Goal: Task Accomplishment & Management: Use online tool/utility

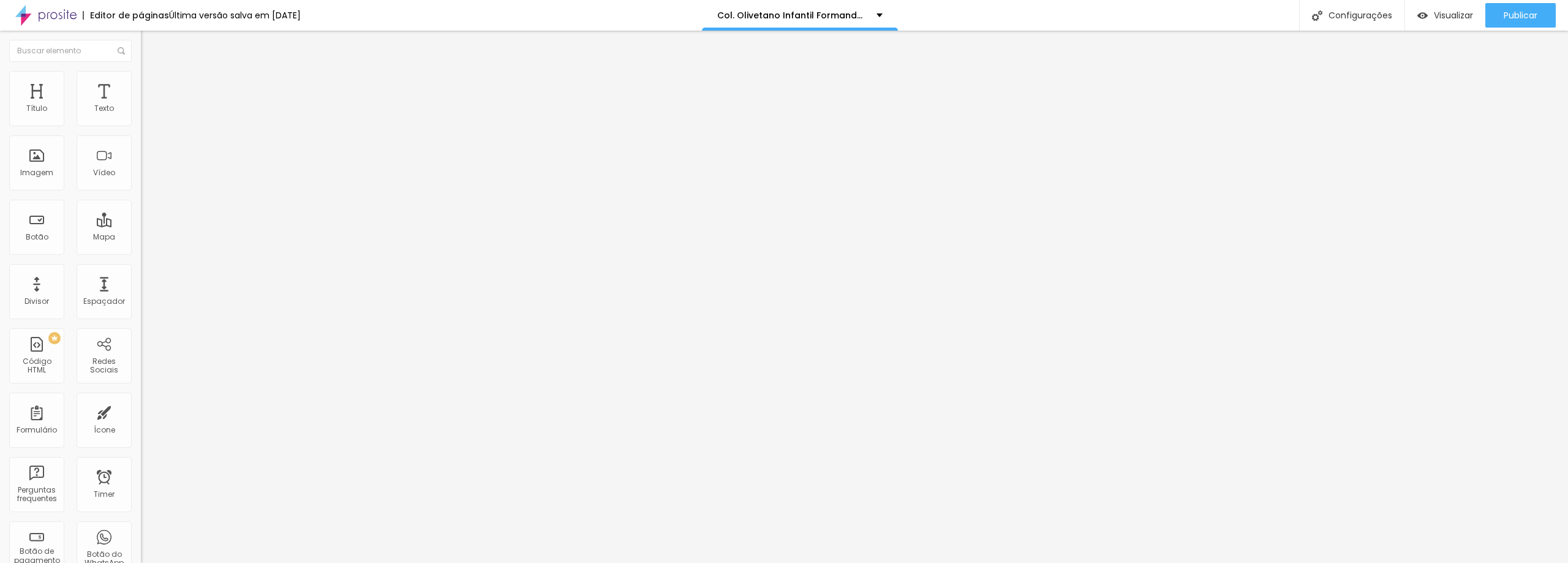
click at [141, 106] on span "Trocar imagem" at bounding box center [174, 100] width 66 height 10
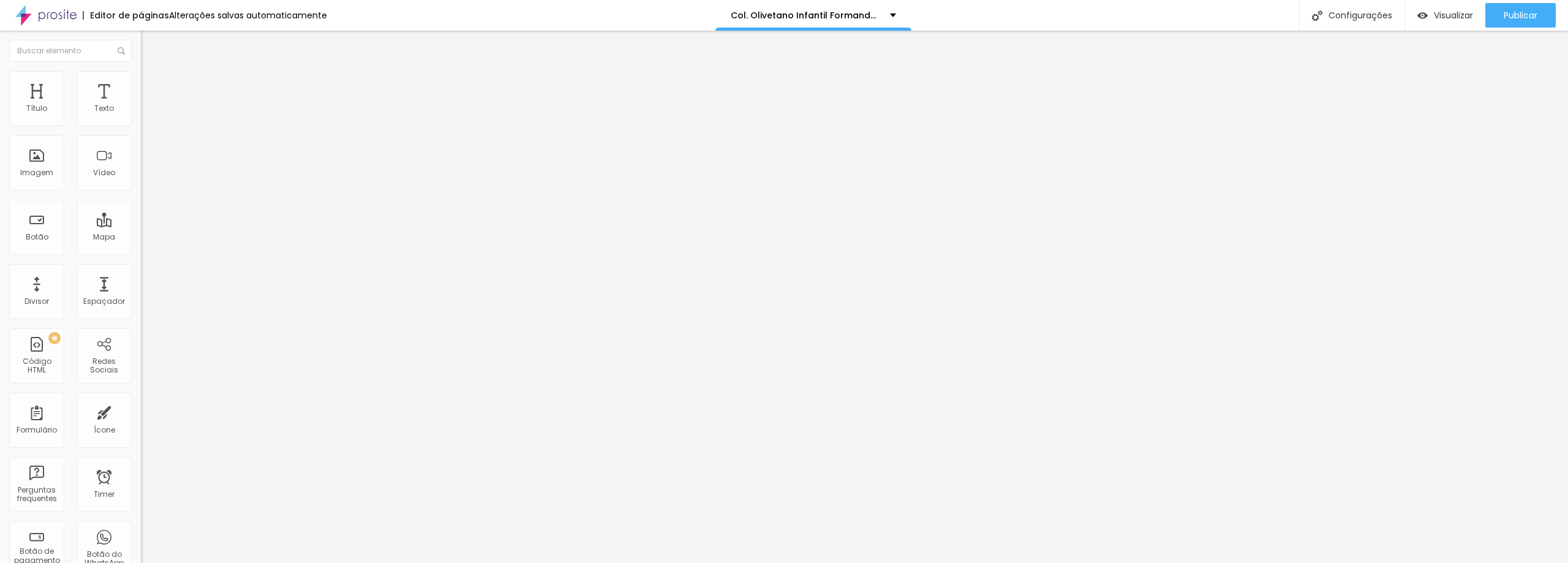
click at [141, 106] on span "Trocar imagem" at bounding box center [174, 100] width 66 height 10
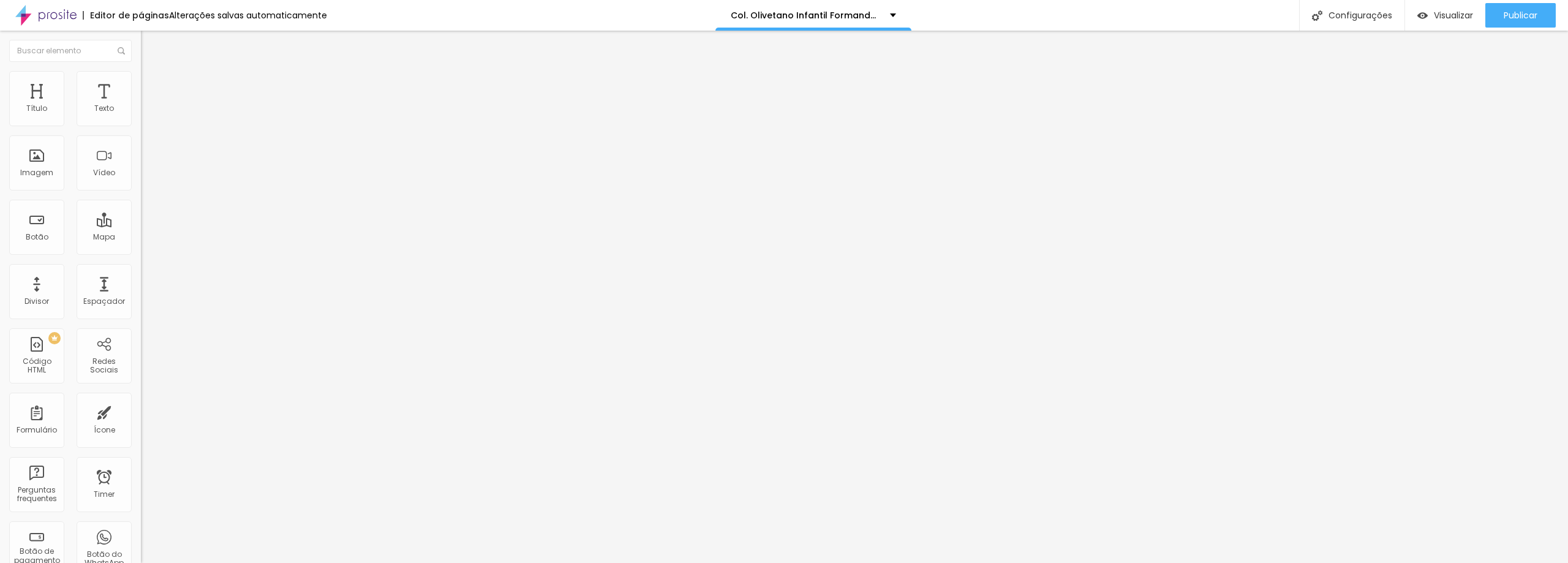
click at [141, 106] on span "Trocar imagem" at bounding box center [174, 100] width 66 height 10
drag, startPoint x: 188, startPoint y: 401, endPoint x: 38, endPoint y: 431, distance: 153.0
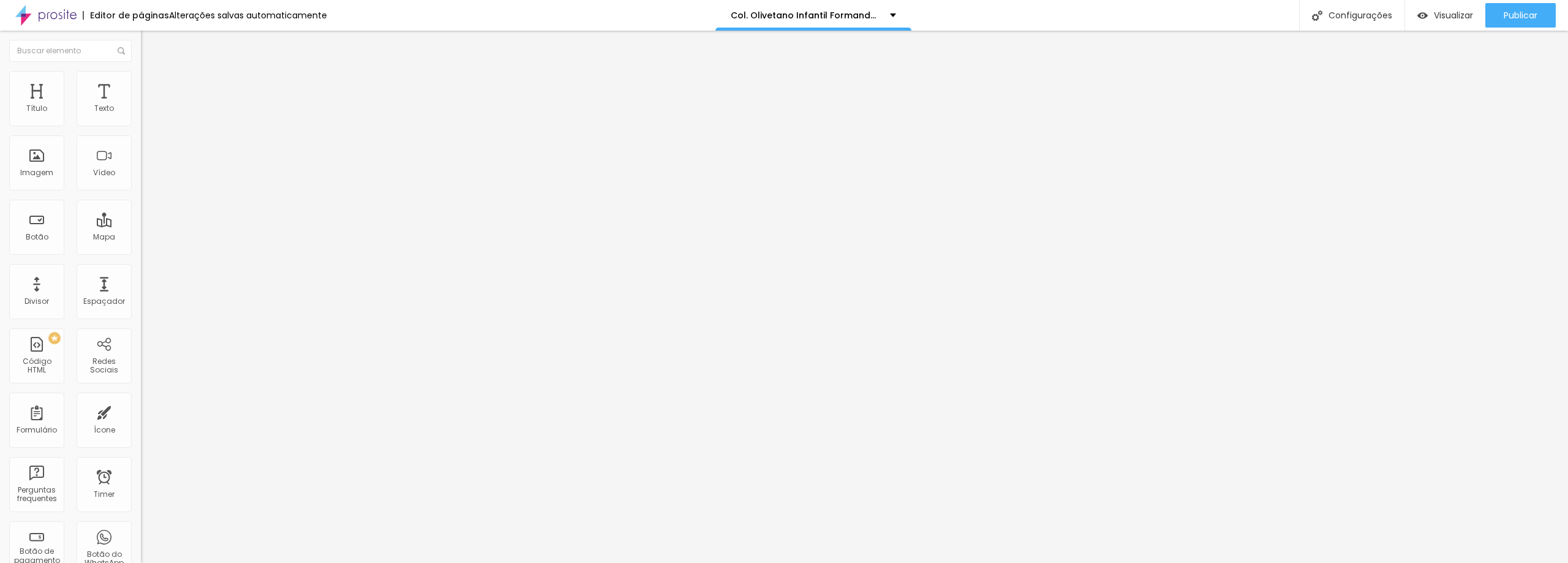
click at [38, 431] on body "Editor de páginas Alterações salvas automaticamente Col. Olivetano Infantil For…" at bounding box center [784, 282] width 1568 height 563
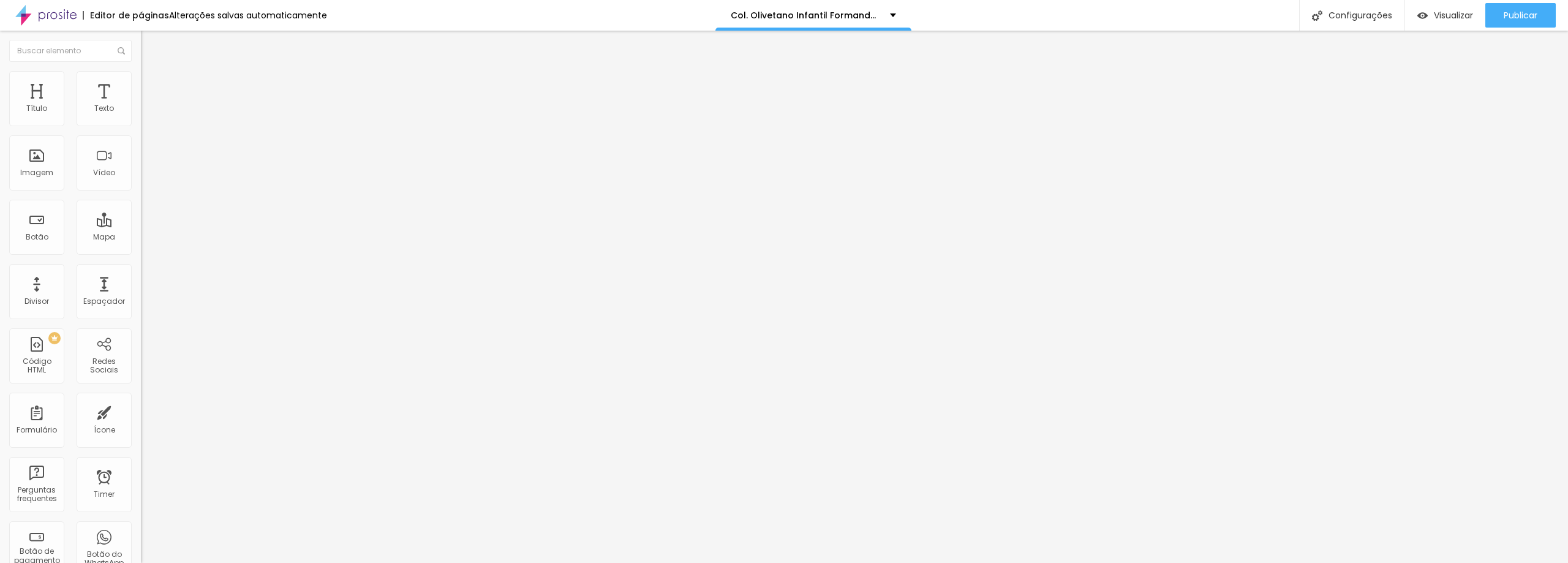
scroll to position [1203, 0]
click at [141, 106] on span "Trocar imagem" at bounding box center [174, 100] width 66 height 10
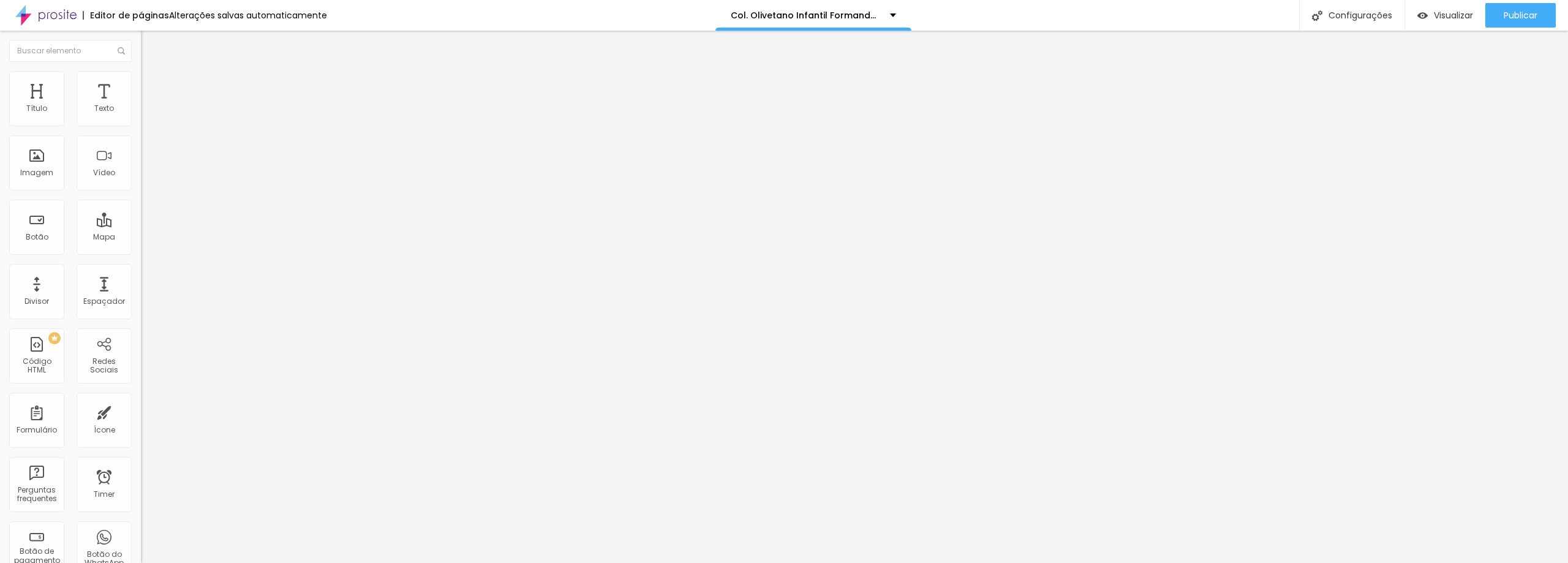
click at [141, 106] on span "Trocar imagem" at bounding box center [174, 100] width 66 height 10
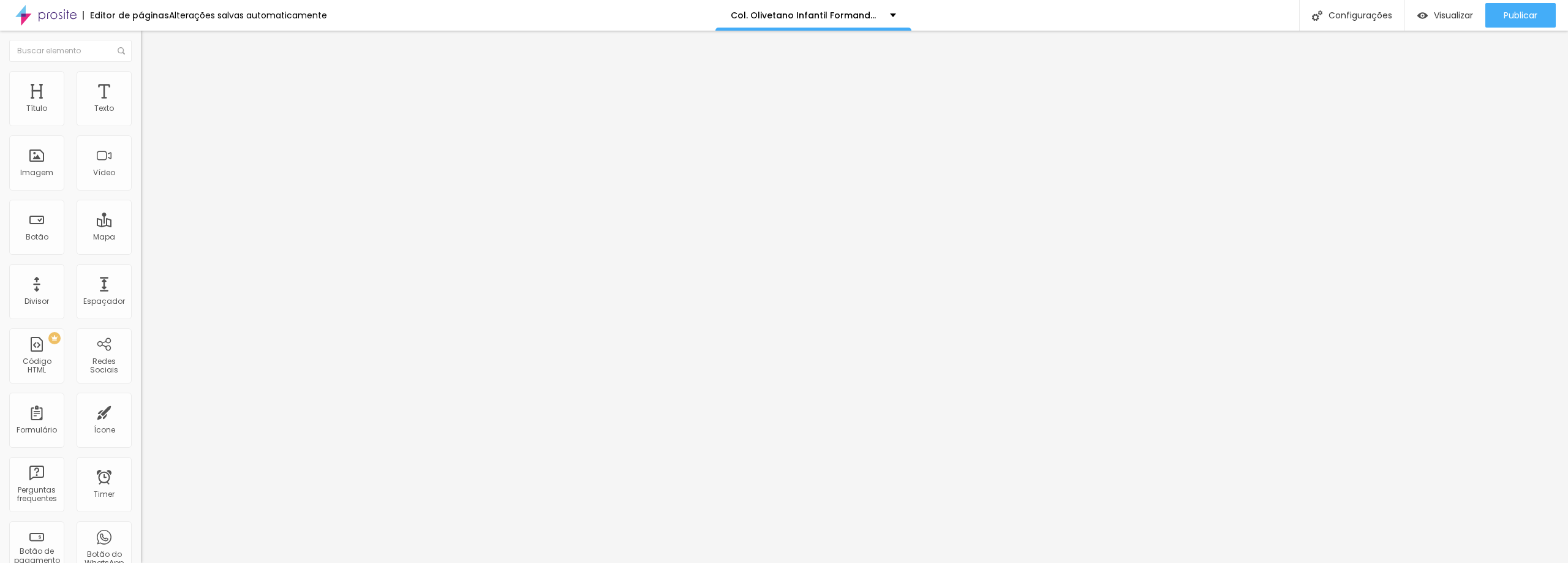
click at [141, 106] on span "Trocar imagem" at bounding box center [174, 100] width 66 height 10
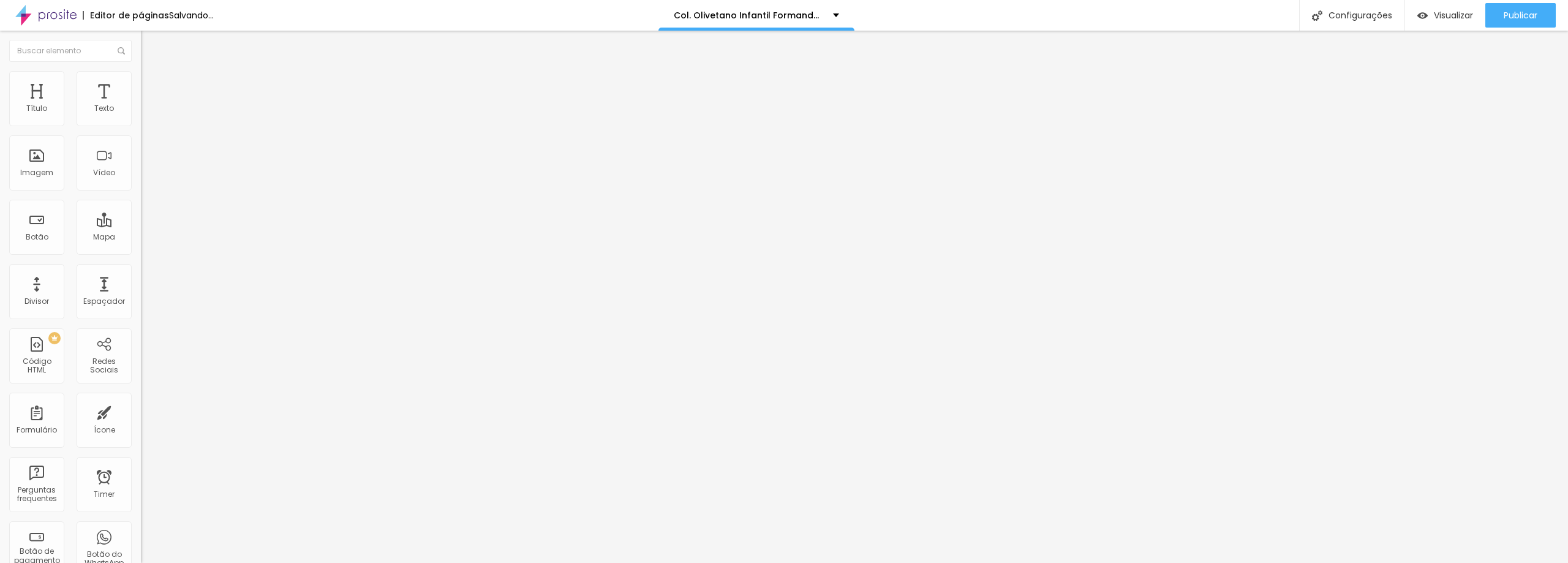
click at [141, 106] on span "Trocar imagem" at bounding box center [174, 100] width 66 height 10
drag, startPoint x: 1507, startPoint y: 18, endPoint x: 1494, endPoint y: 18, distance: 13.0
click at [1507, 18] on span "Publicar" at bounding box center [1520, 15] width 34 height 10
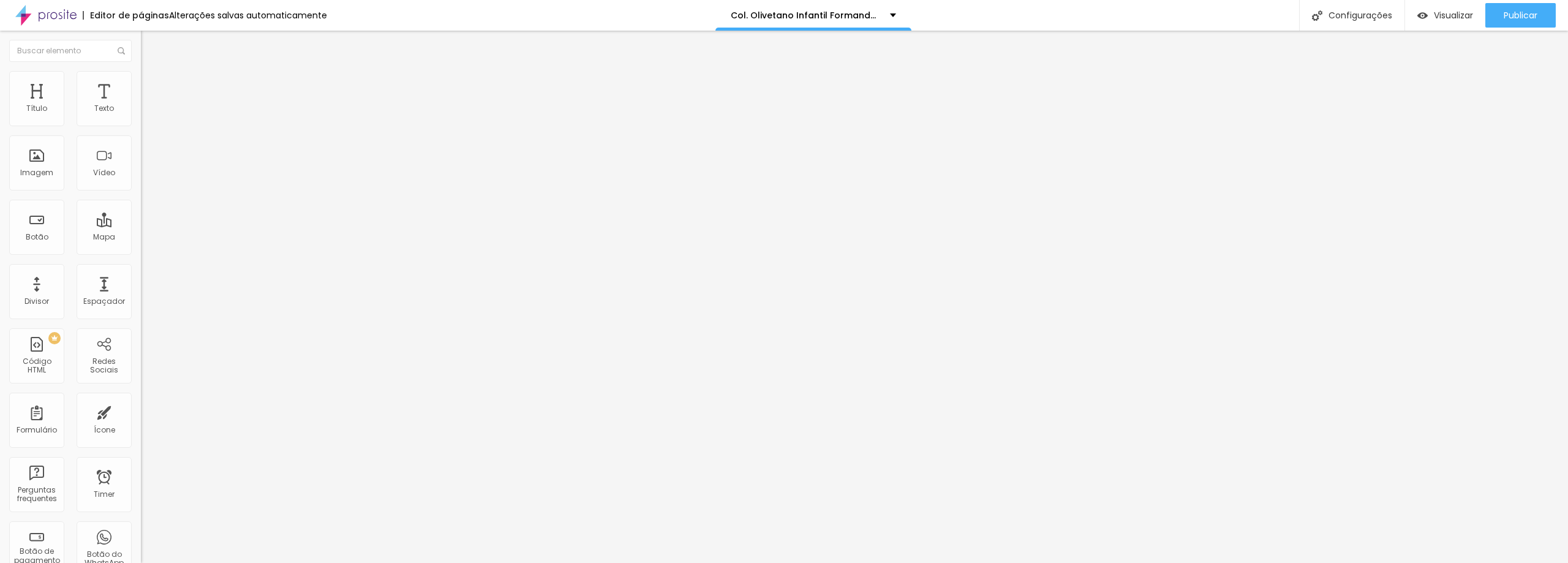
click at [214, 562] on div at bounding box center [784, 570] width 1568 height 0
click at [141, 224] on div "Proporção 4:3 Padrão Cinema 16:9 Padrão 4:3 Quadrado 1:1 Original" at bounding box center [211, 200] width 141 height 48
click at [141, 192] on span "4:3 Padrão" at bounding box center [161, 186] width 40 height 10
click at [141, 225] on span "Original" at bounding box center [155, 220] width 29 height 10
click at [152, 87] on span "Avançado" at bounding box center [172, 92] width 40 height 10
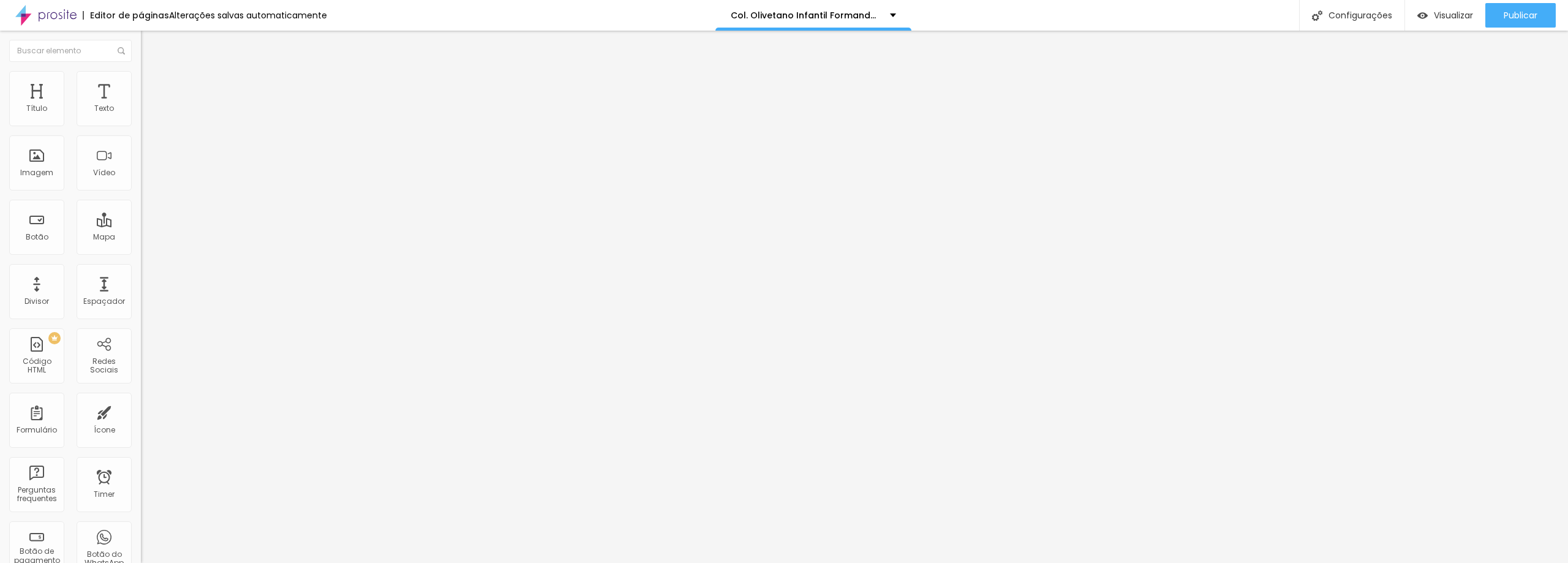
click at [141, 85] on ul "Conteúdo Estilo Avançado" at bounding box center [211, 77] width 141 height 36
click at [152, 85] on span "Estilo" at bounding box center [161, 79] width 19 height 10
type input "95"
type input "90"
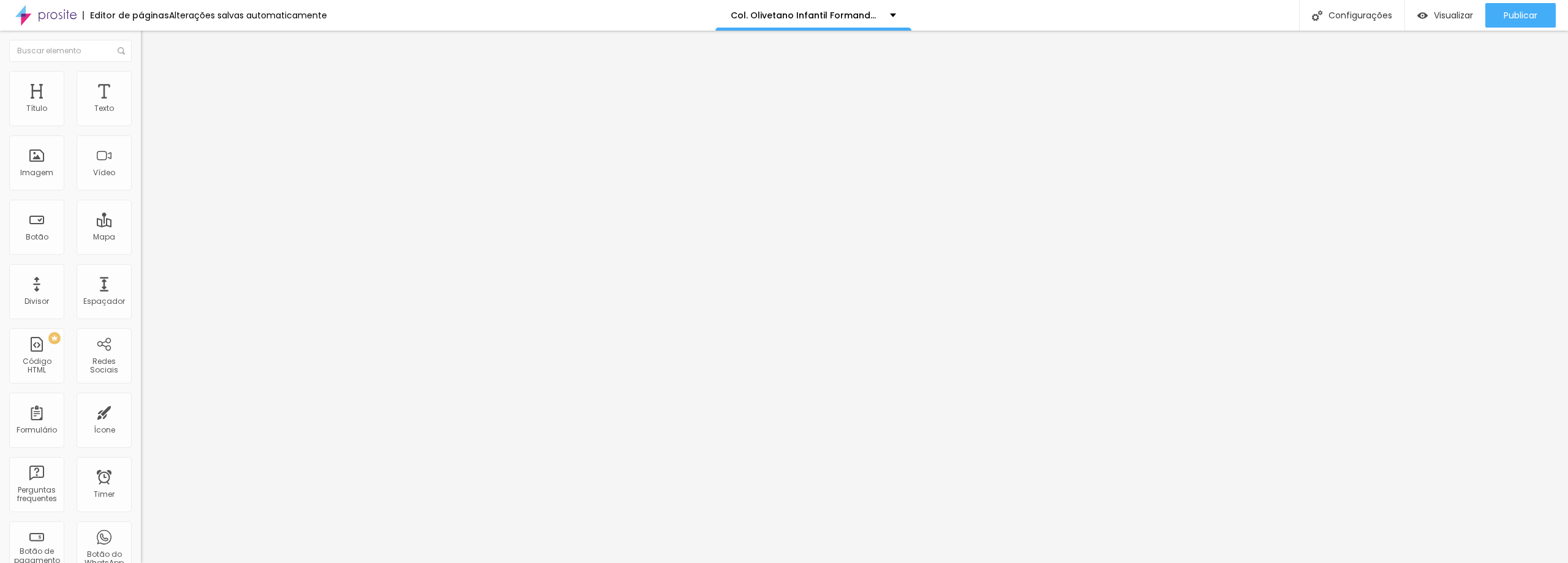
type input "90"
type input "85"
type input "80"
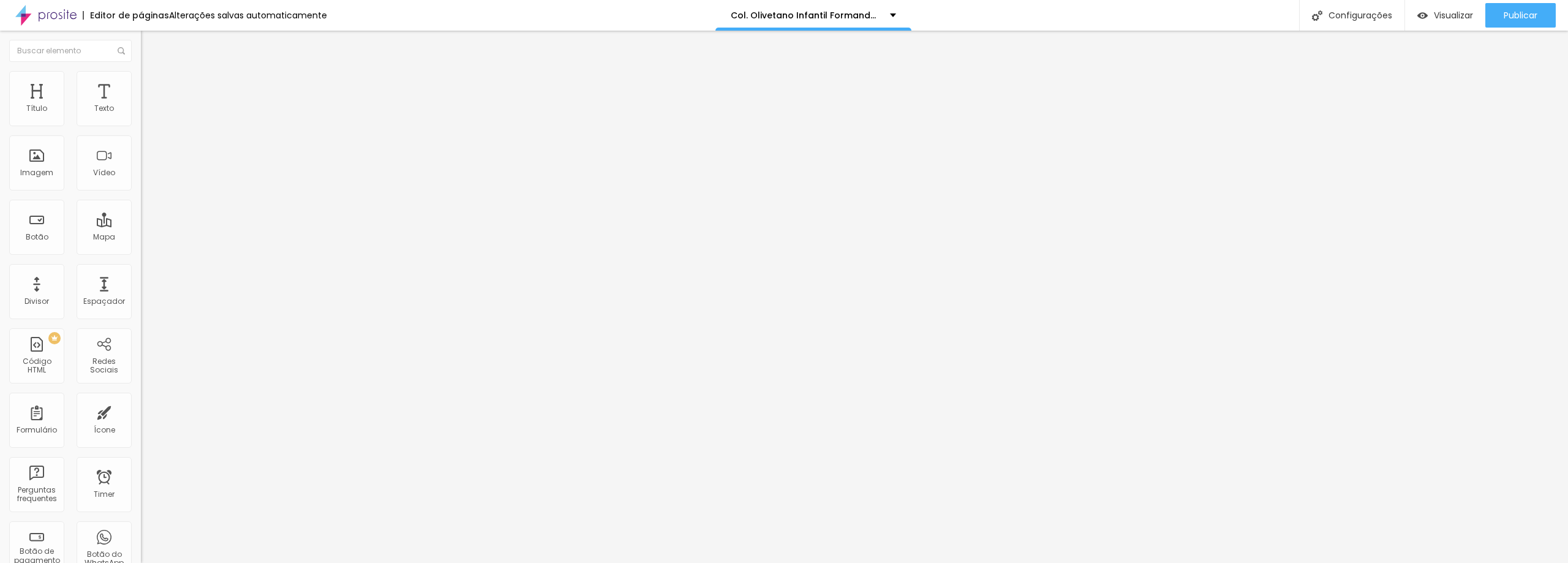
type input "75"
type input "70"
type input "50"
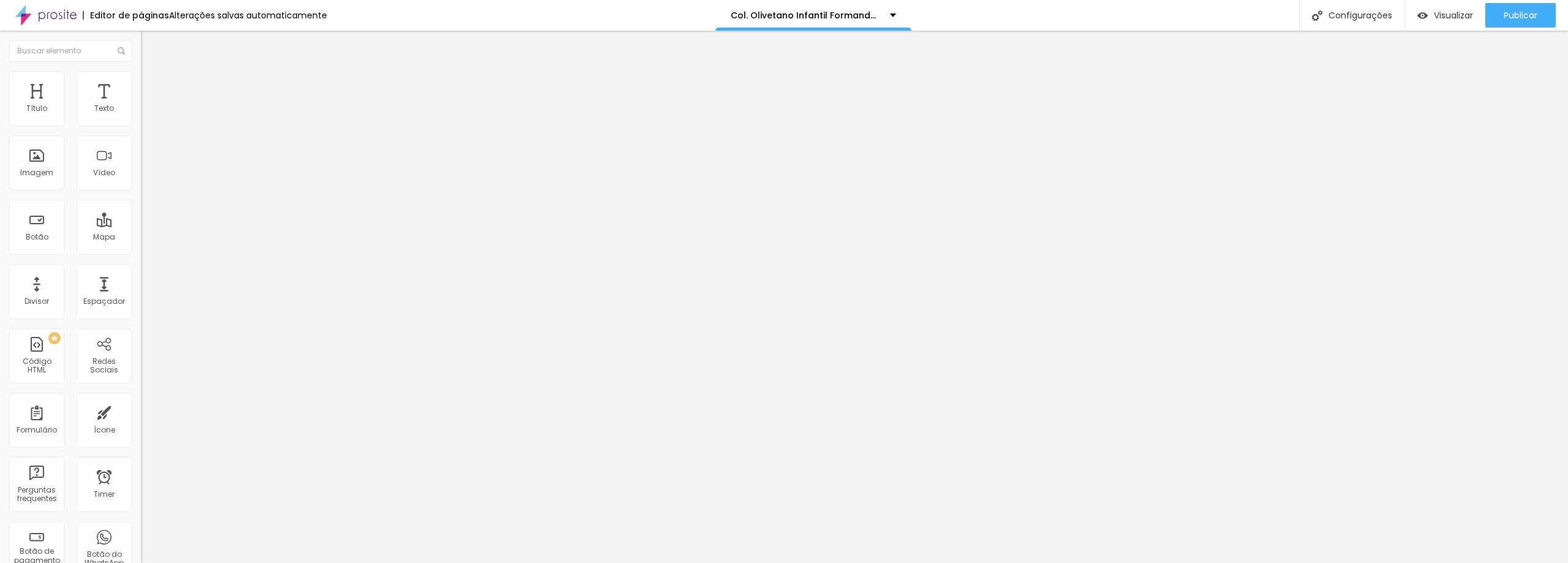
type input "50"
type input "35"
type input "40"
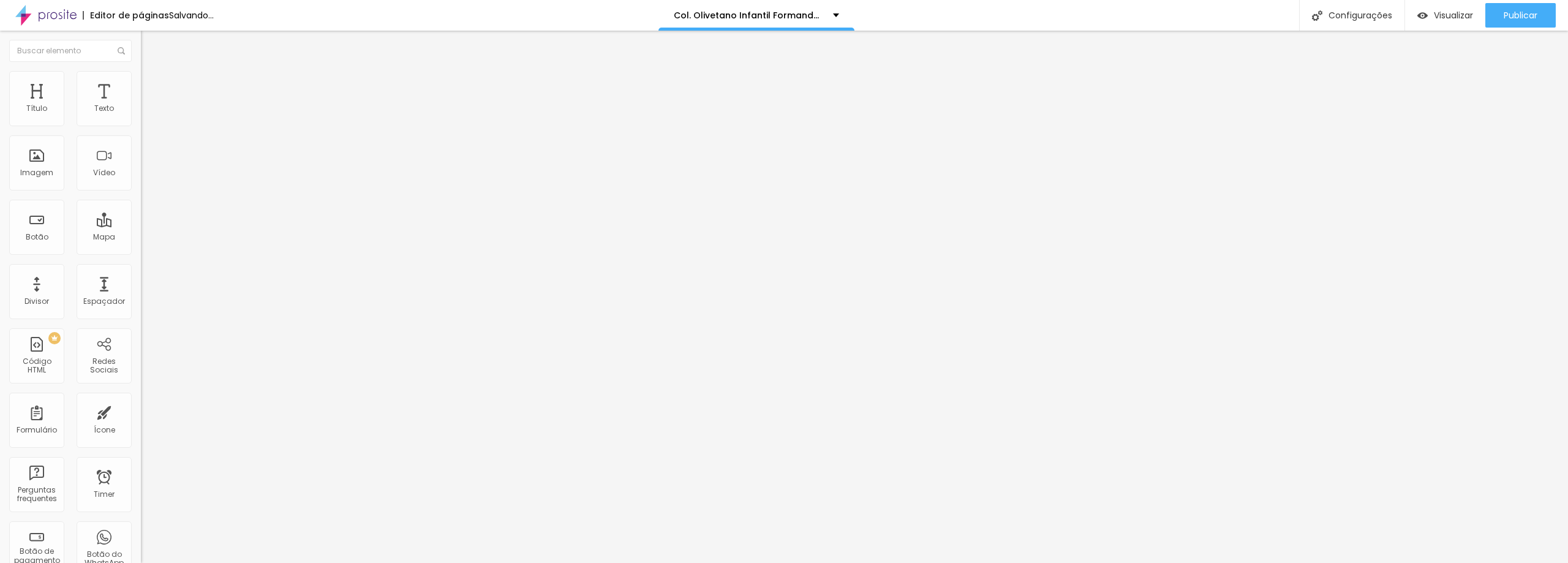
type input "45"
drag, startPoint x: 127, startPoint y: 134, endPoint x: 57, endPoint y: 135, distance: 70.0
type input "45"
click at [141, 126] on input "range" at bounding box center [180, 121] width 79 height 10
click at [141, 176] on div at bounding box center [211, 161] width 141 height 29
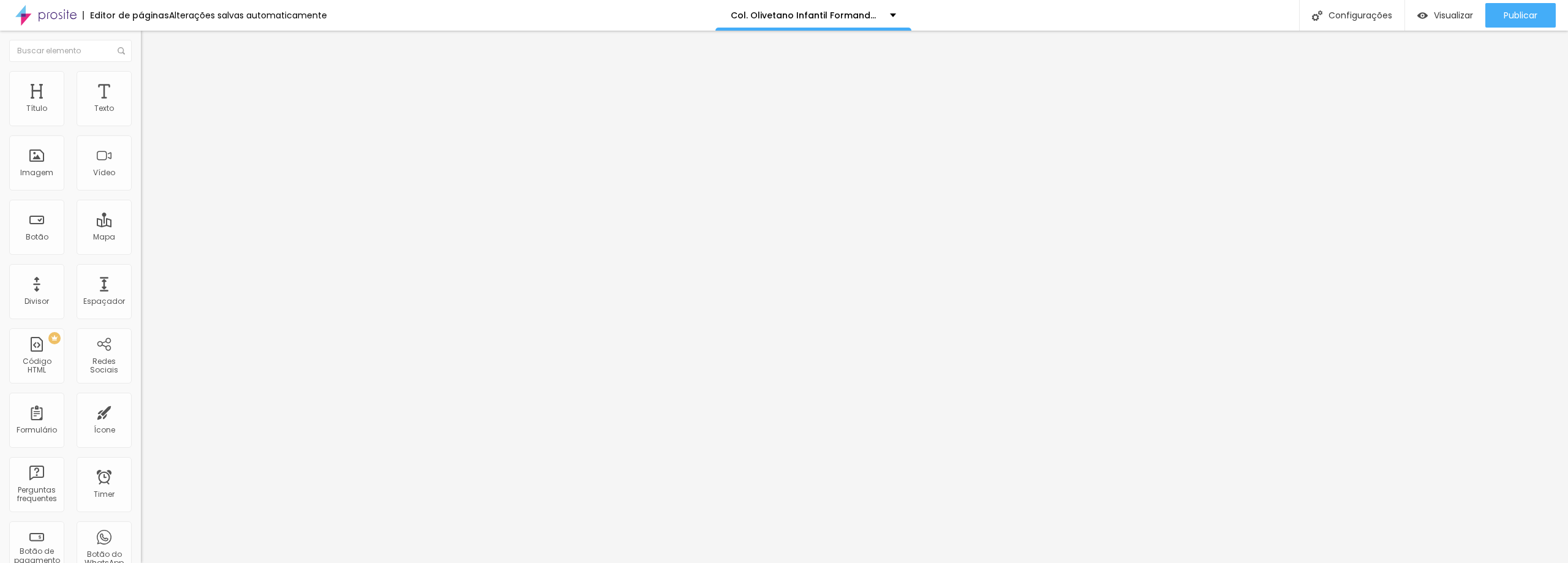
click at [141, 155] on img at bounding box center [145, 151] width 8 height 8
click at [141, 166] on div at bounding box center [211, 161] width 141 height 10
click at [141, 176] on div at bounding box center [211, 171] width 141 height 10
click at [141, 155] on img at bounding box center [145, 151] width 8 height 8
click at [141, 91] on li "Avançado" at bounding box center [211, 89] width 141 height 12
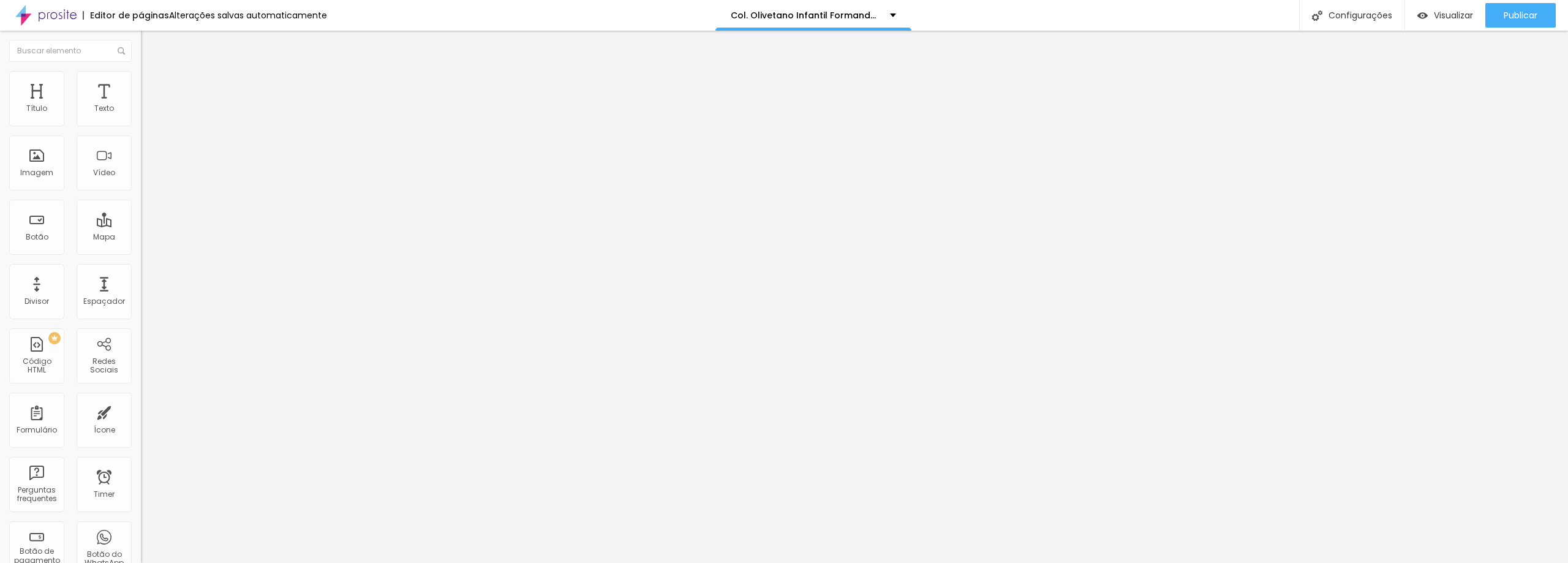
click at [152, 85] on span "Estilo" at bounding box center [161, 79] width 19 height 10
drag, startPoint x: 62, startPoint y: 128, endPoint x: 77, endPoint y: 128, distance: 15.0
click at [141, 127] on div at bounding box center [211, 121] width 141 height 11
type input "50"
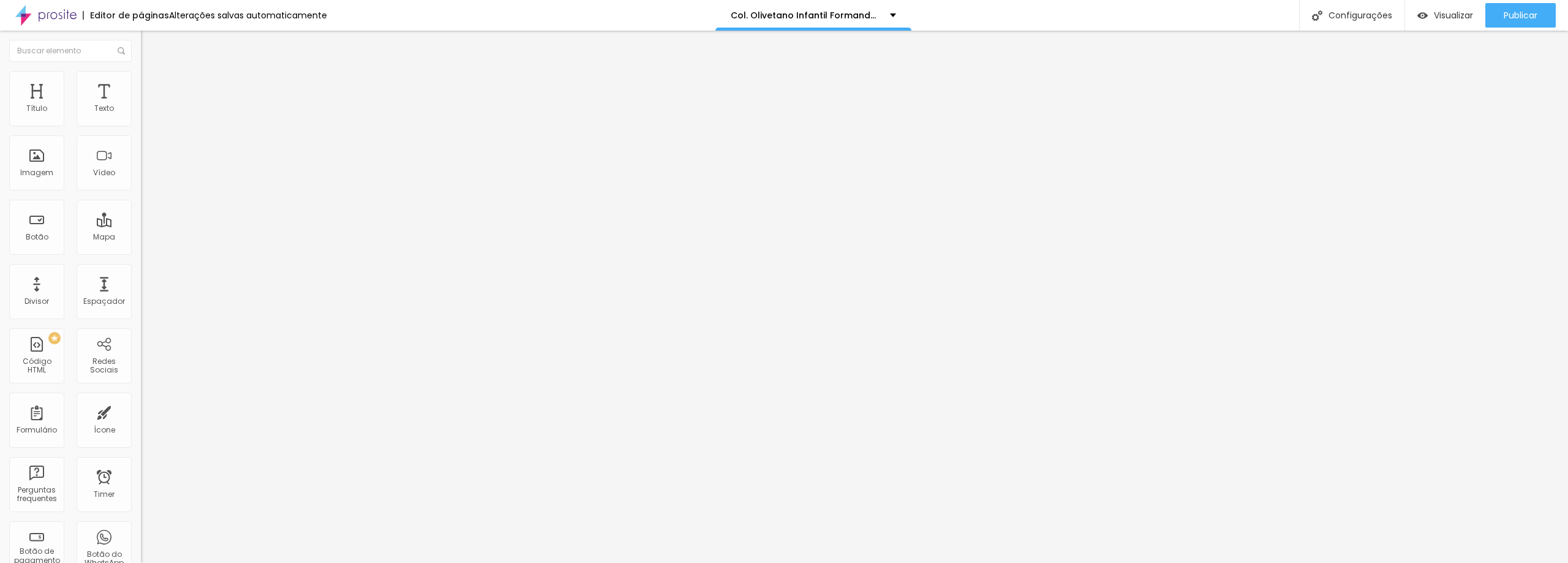
type input "75"
type input "80"
type input "85"
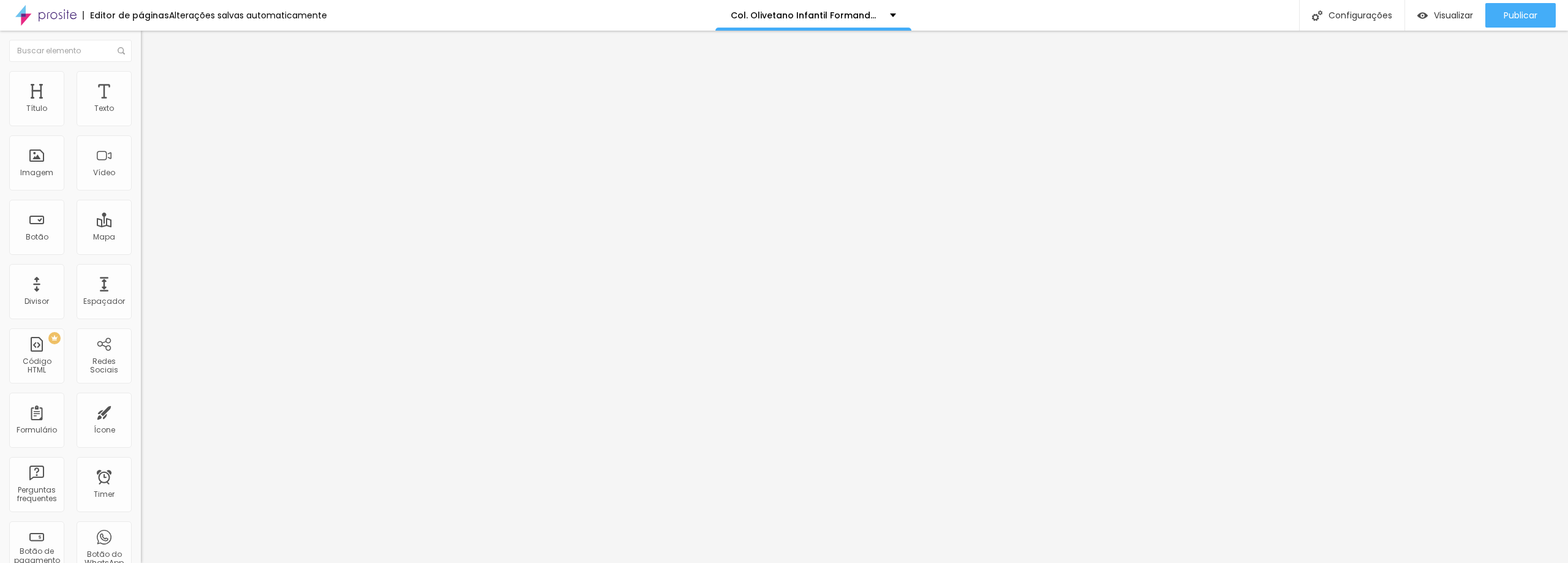
type input "85"
type input "90"
type input "95"
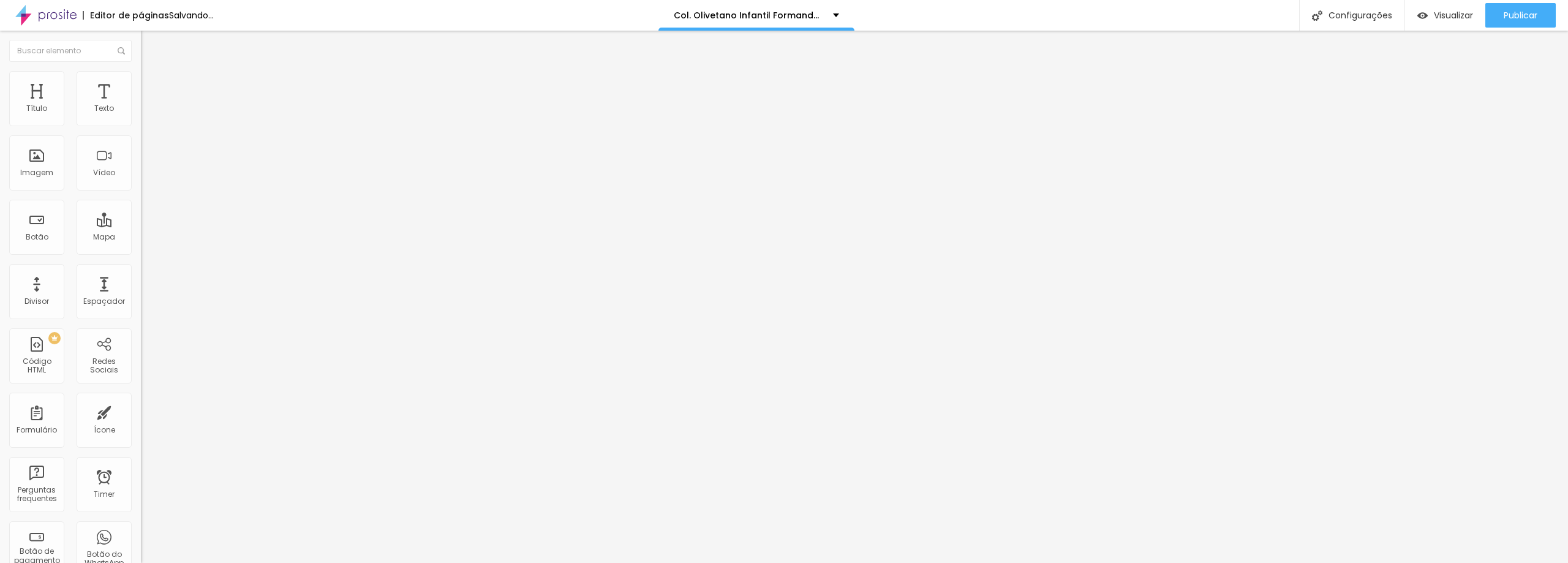
type input "100"
drag, startPoint x: 66, startPoint y: 131, endPoint x: 128, endPoint y: 139, distance: 62.5
type input "100"
click at [141, 126] on input "range" at bounding box center [180, 121] width 79 height 10
click at [141, 106] on span "Trocar imagem" at bounding box center [174, 100] width 66 height 10
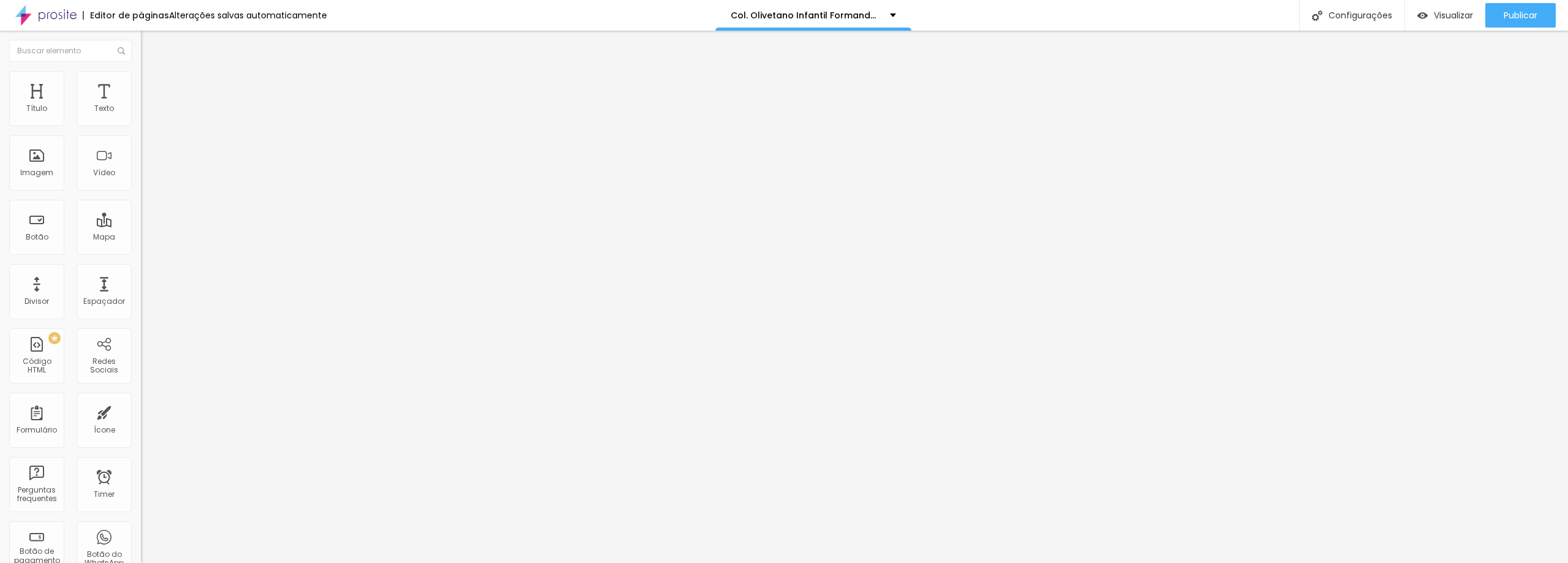
click at [141, 106] on span "Trocar imagem" at bounding box center [174, 100] width 66 height 10
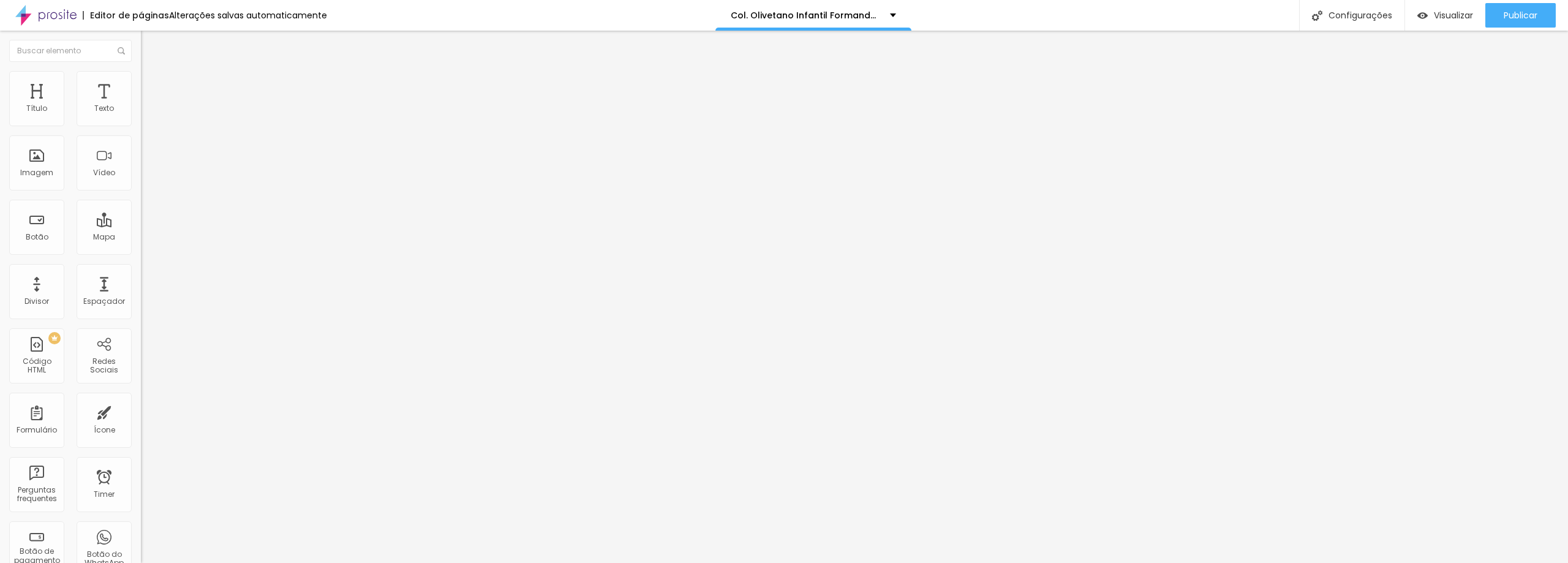
click at [141, 106] on span "Trocar imagem" at bounding box center [174, 100] width 66 height 10
click at [141, 104] on div "Trocar imagem" at bounding box center [211, 100] width 141 height 8
click at [141, 106] on span "Trocar imagem" at bounding box center [174, 100] width 66 height 10
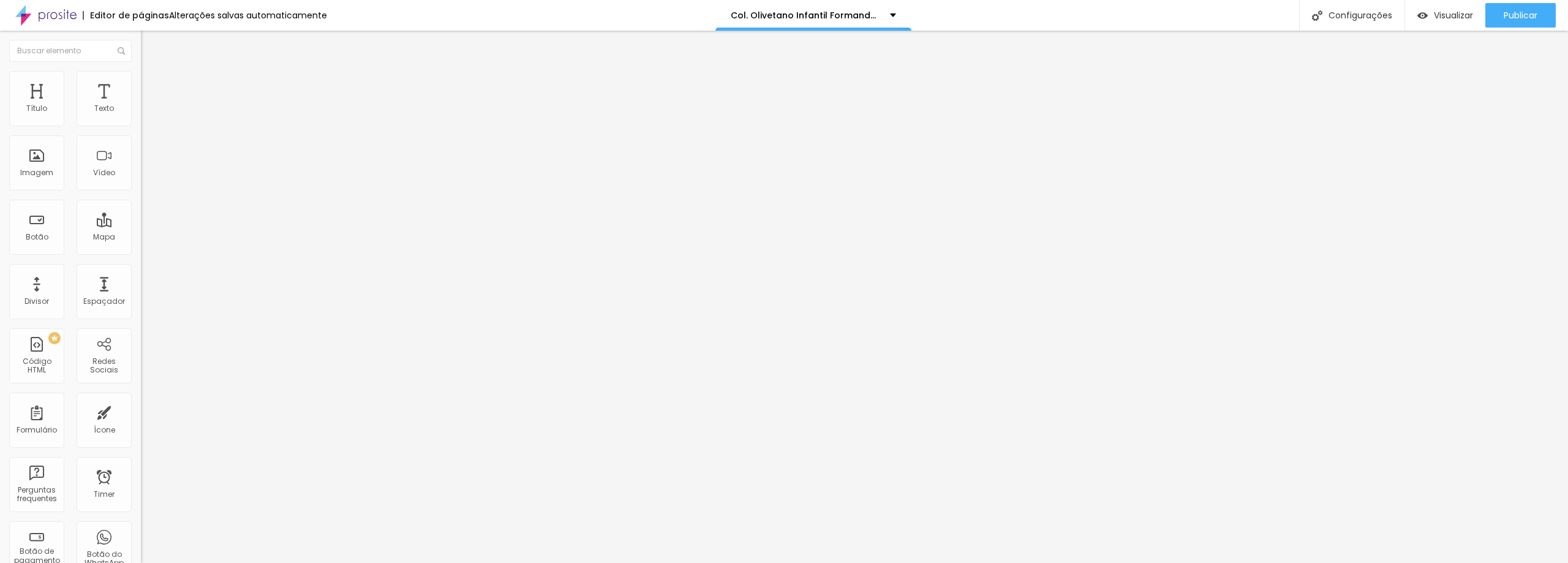
click at [141, 106] on span "Trocar imagem" at bounding box center [174, 100] width 66 height 10
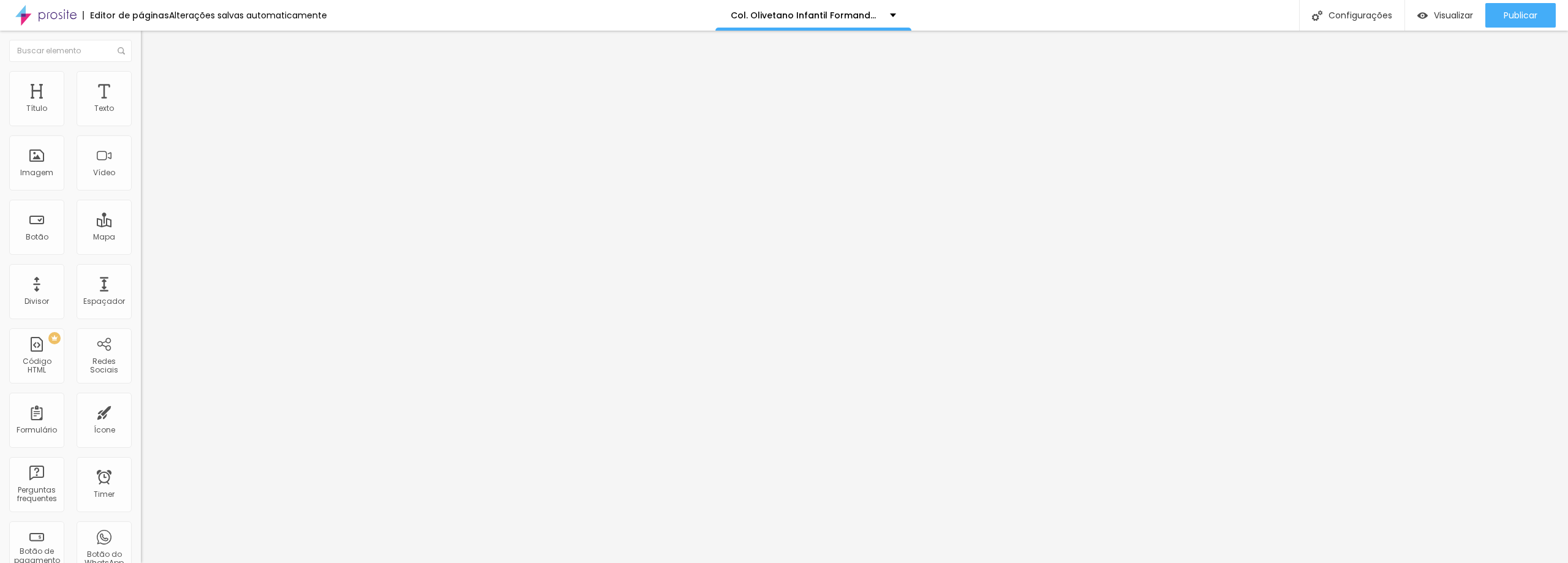
click at [141, 106] on span "Trocar imagem" at bounding box center [174, 100] width 66 height 10
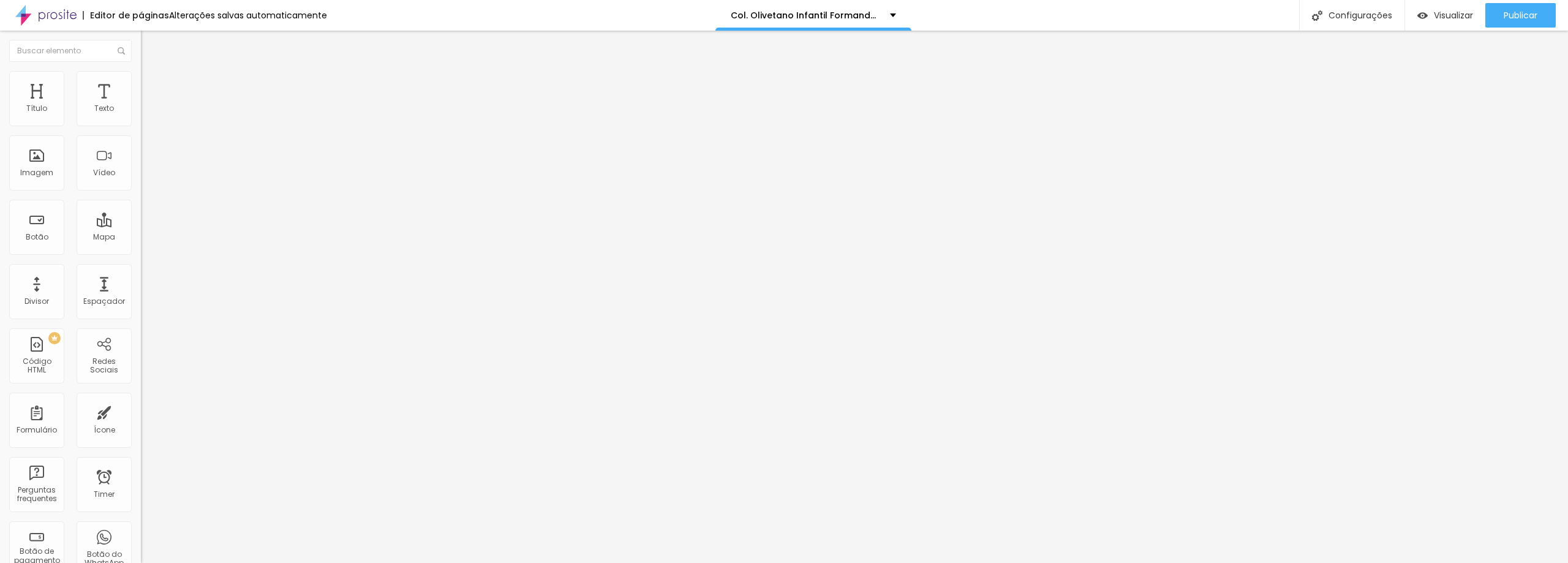
click at [141, 106] on span "Trocar imagem" at bounding box center [174, 100] width 66 height 10
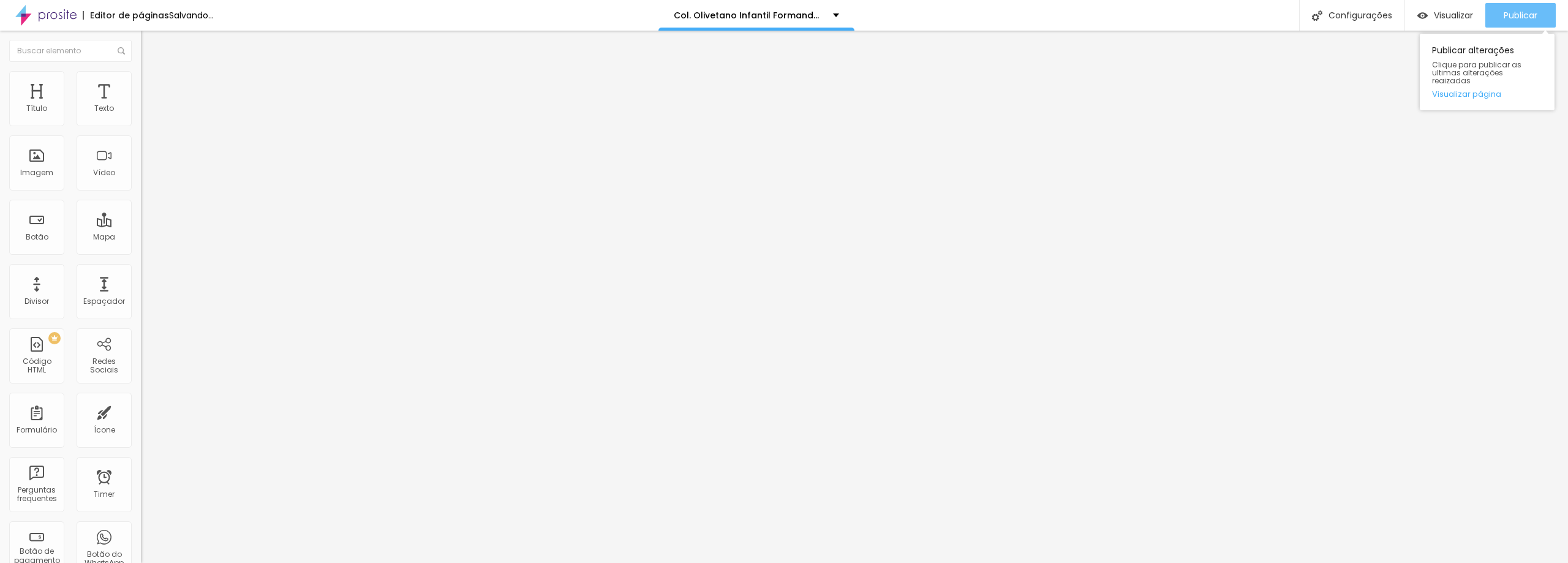
click at [1500, 18] on button "Publicar" at bounding box center [1520, 16] width 70 height 25
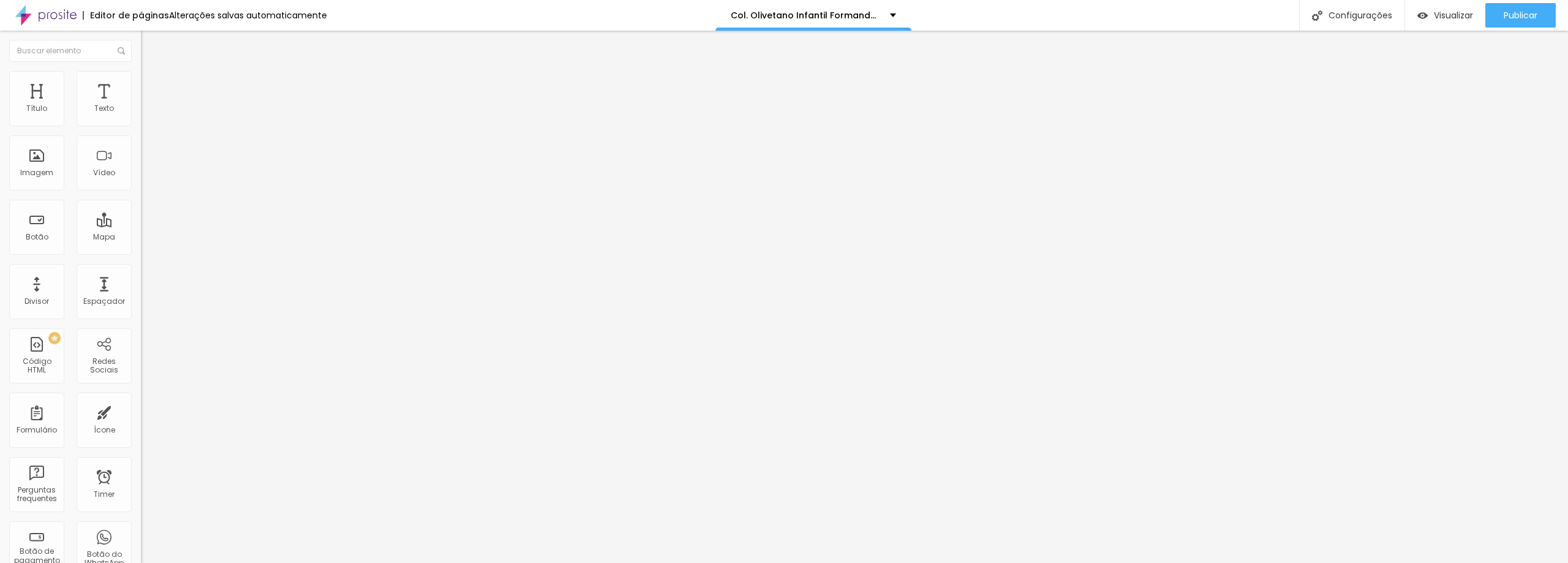
scroll to position [0, 220]
click at [141, 252] on input "https://drive.google.com/file/d/1dsp-VfJO0yUx-YK0GQcJZD4k2ZFMvhlr/view?usp=shar…" at bounding box center [214, 246] width 147 height 12
drag, startPoint x: 126, startPoint y: 257, endPoint x: -147, endPoint y: 253, distance: 273.0
click at [0, 253] on html "Editor de páginas Alterações salvas automaticamente Col. Olivetano Infantil For…" at bounding box center [784, 282] width 1568 height 563
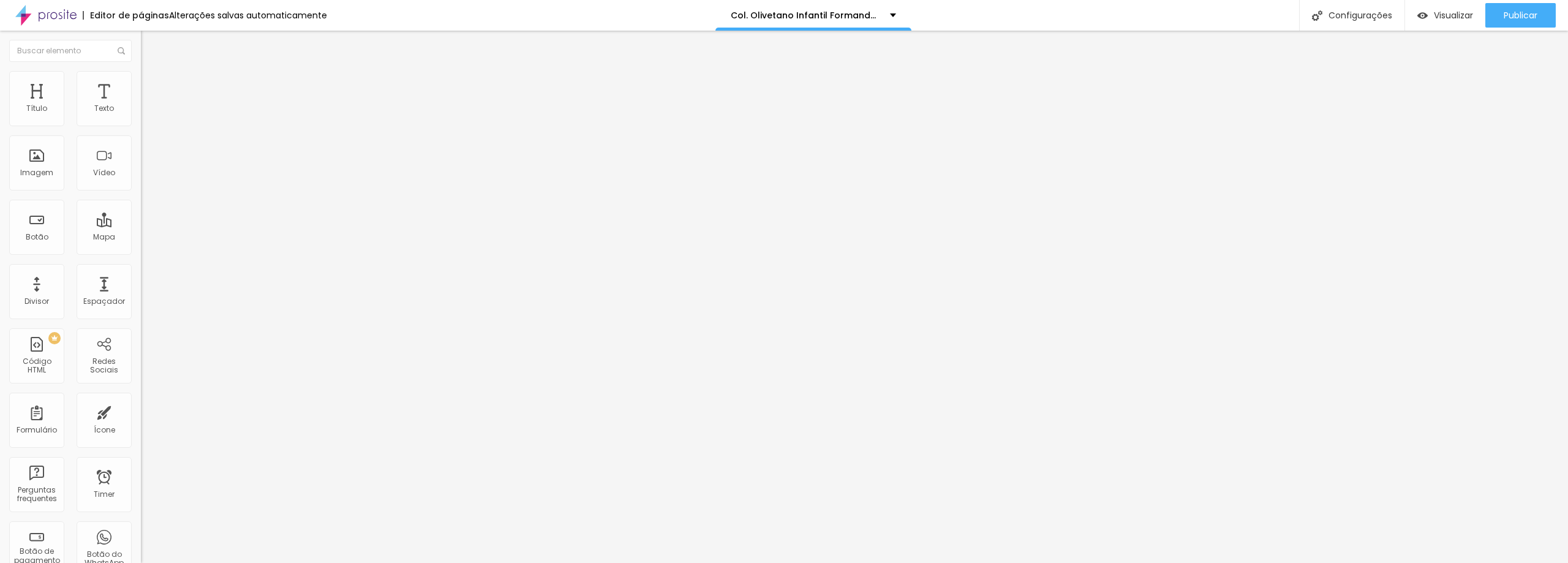
click at [141, 424] on textarea "Olá, Seja Bem Vindo! Formatura 2025 - Col. Olivetano - Ensino Fund. e Médio Em …" at bounding box center [210, 434] width 138 height 21
drag, startPoint x: 53, startPoint y: 244, endPoint x: 53, endPoint y: 236, distance: 8.0
click at [141, 424] on textarea "Olá, Seja Bem Vindo! Formatura 2025 - Col. Olivetano - Ensino Fund. e Médio Em …" at bounding box center [210, 434] width 138 height 21
click at [141, 424] on textarea "Olá, Seja Bem Vindo! Formatura 2025 - Col. Olivetano Infantil Em que posso ajud…" at bounding box center [210, 434] width 138 height 21
type textarea "Olá, Seja Bem Vindo! Formatura 2025 - Col. Olivetano Infantil. Em que posso aju…"
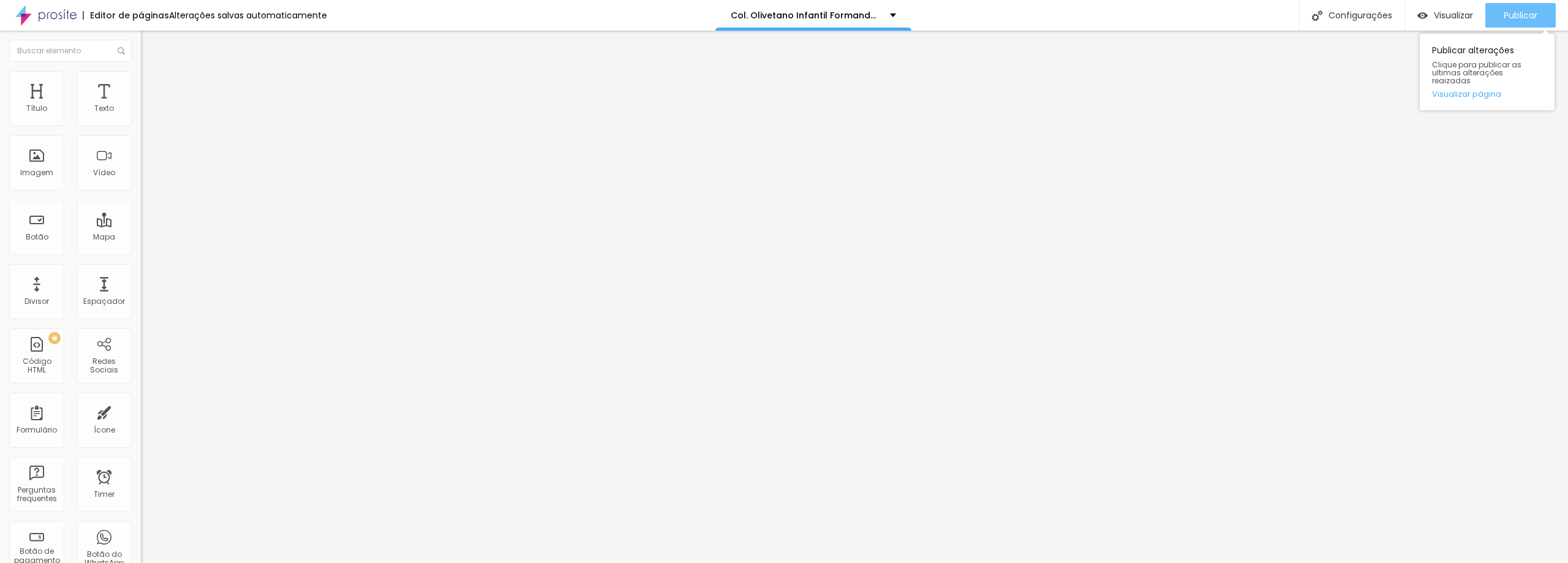
click at [1527, 14] on span "Publicar" at bounding box center [1520, 15] width 34 height 10
click at [141, 252] on input "text" at bounding box center [214, 246] width 147 height 12
paste input "https://drive.google.com/file/d/1R4-LWntoMxazqmN36HGszQsttMY8Ry3k/view?usp=shar…"
type input "https://drive.google.com/file/d/1R4-LWntoMxazqmN36HGszQsttMY8Ry3k/view?usp=shar…"
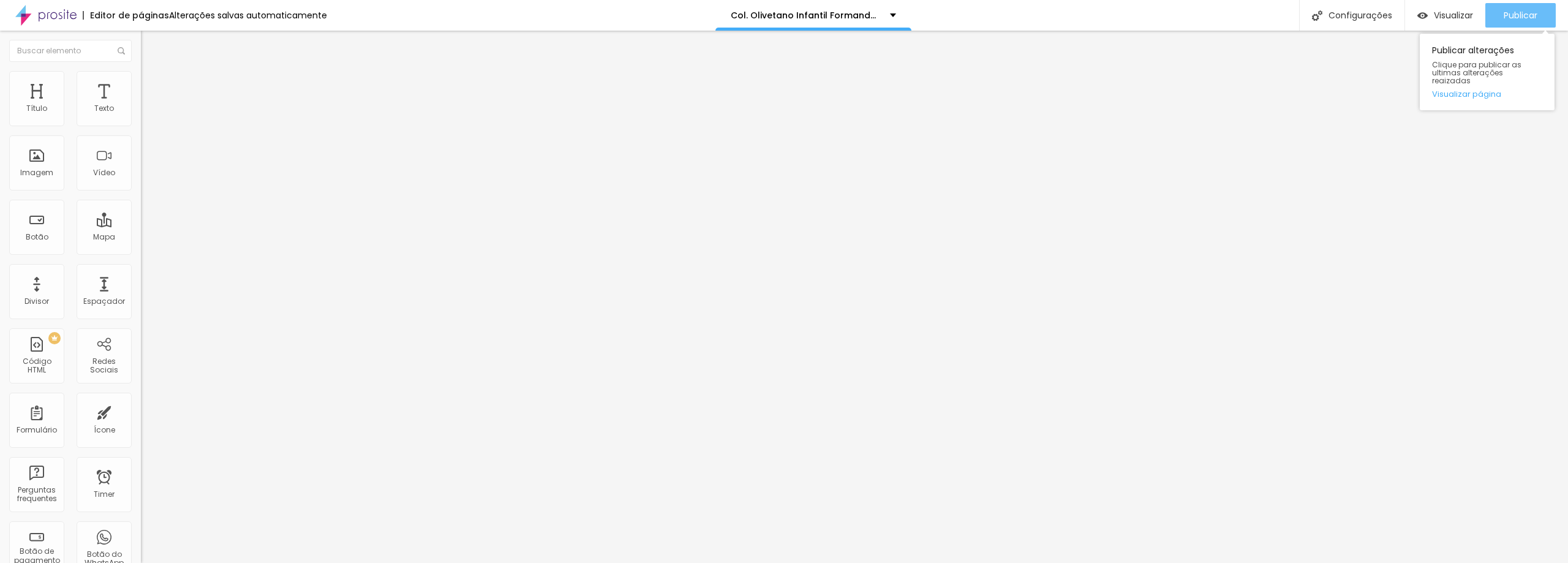
click at [1537, 23] on button "Publicar" at bounding box center [1520, 16] width 70 height 25
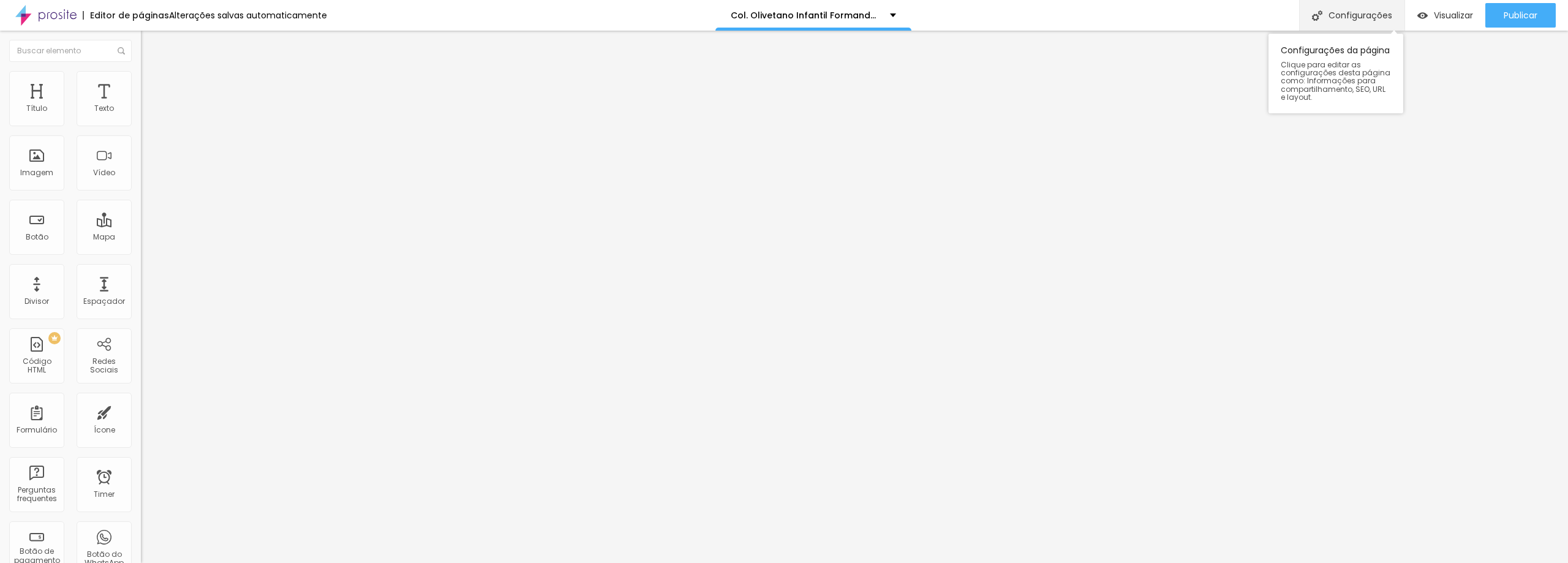
scroll to position [0, 0]
